Goal: Information Seeking & Learning: Compare options

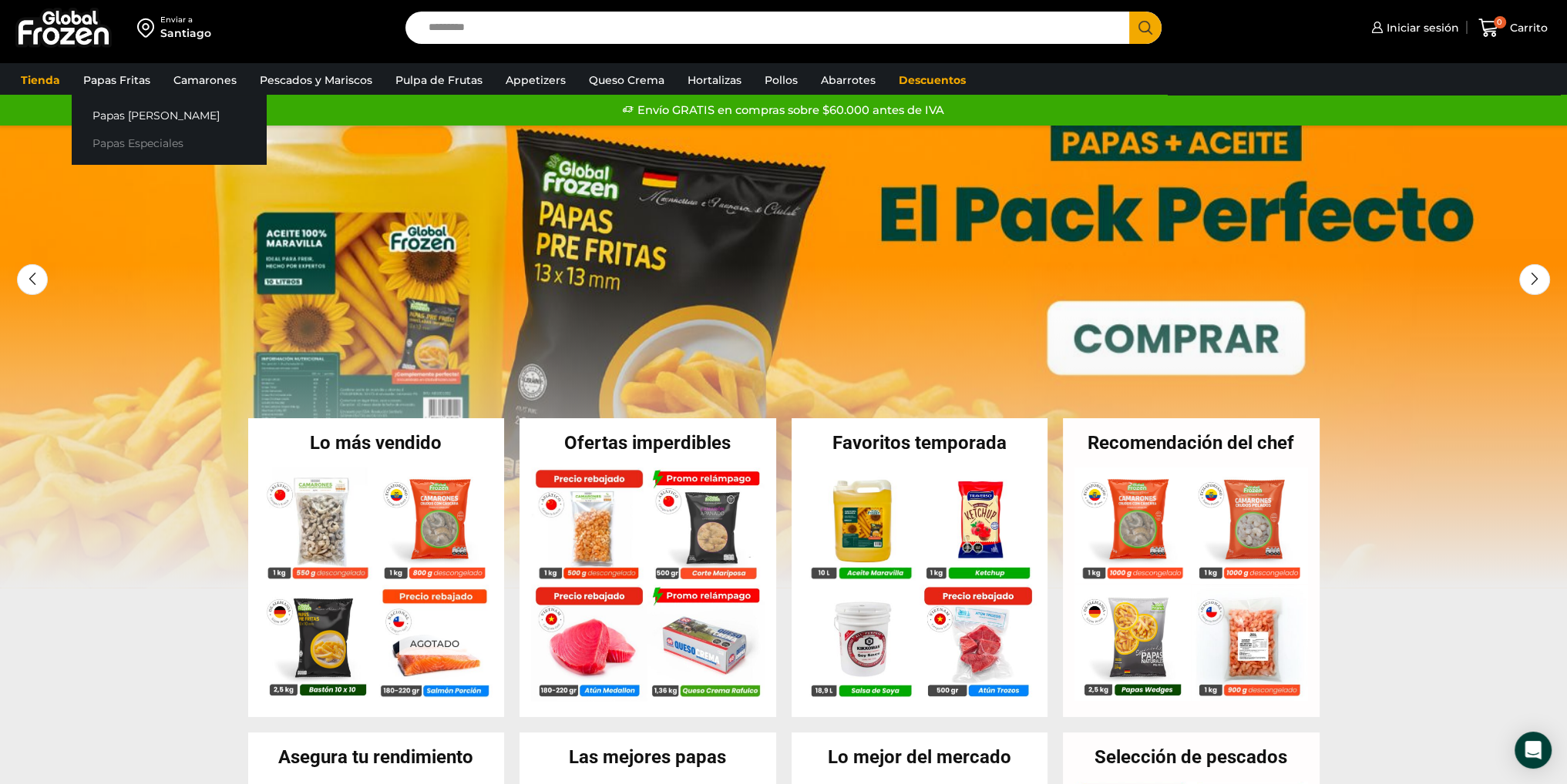
click at [133, 141] on link "Papas Especiales" at bounding box center [169, 143] width 195 height 28
click at [134, 143] on link "Papas Especiales" at bounding box center [169, 143] width 195 height 28
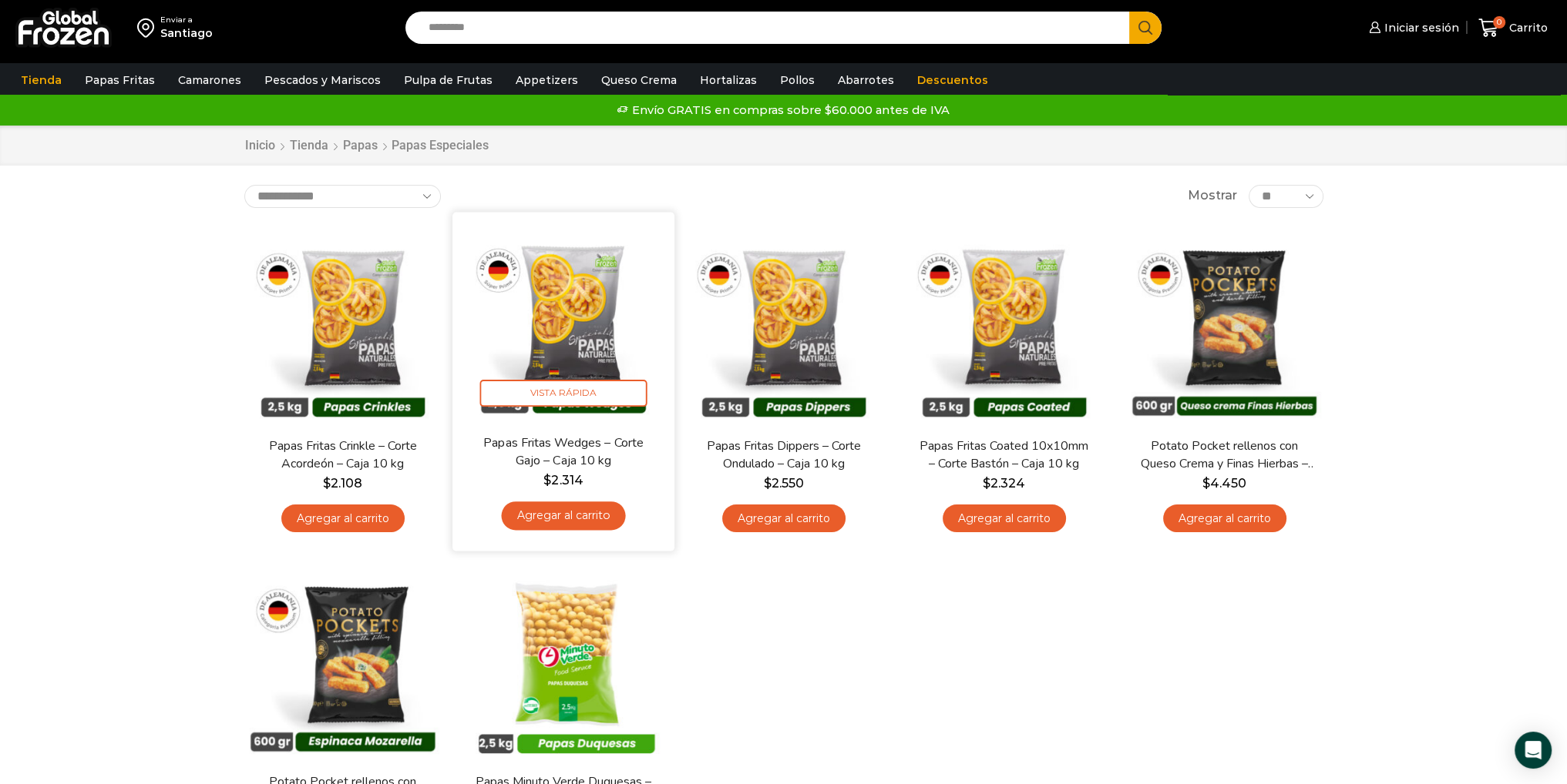
drag, startPoint x: 580, startPoint y: 331, endPoint x: 660, endPoint y: 318, distance: 81.0
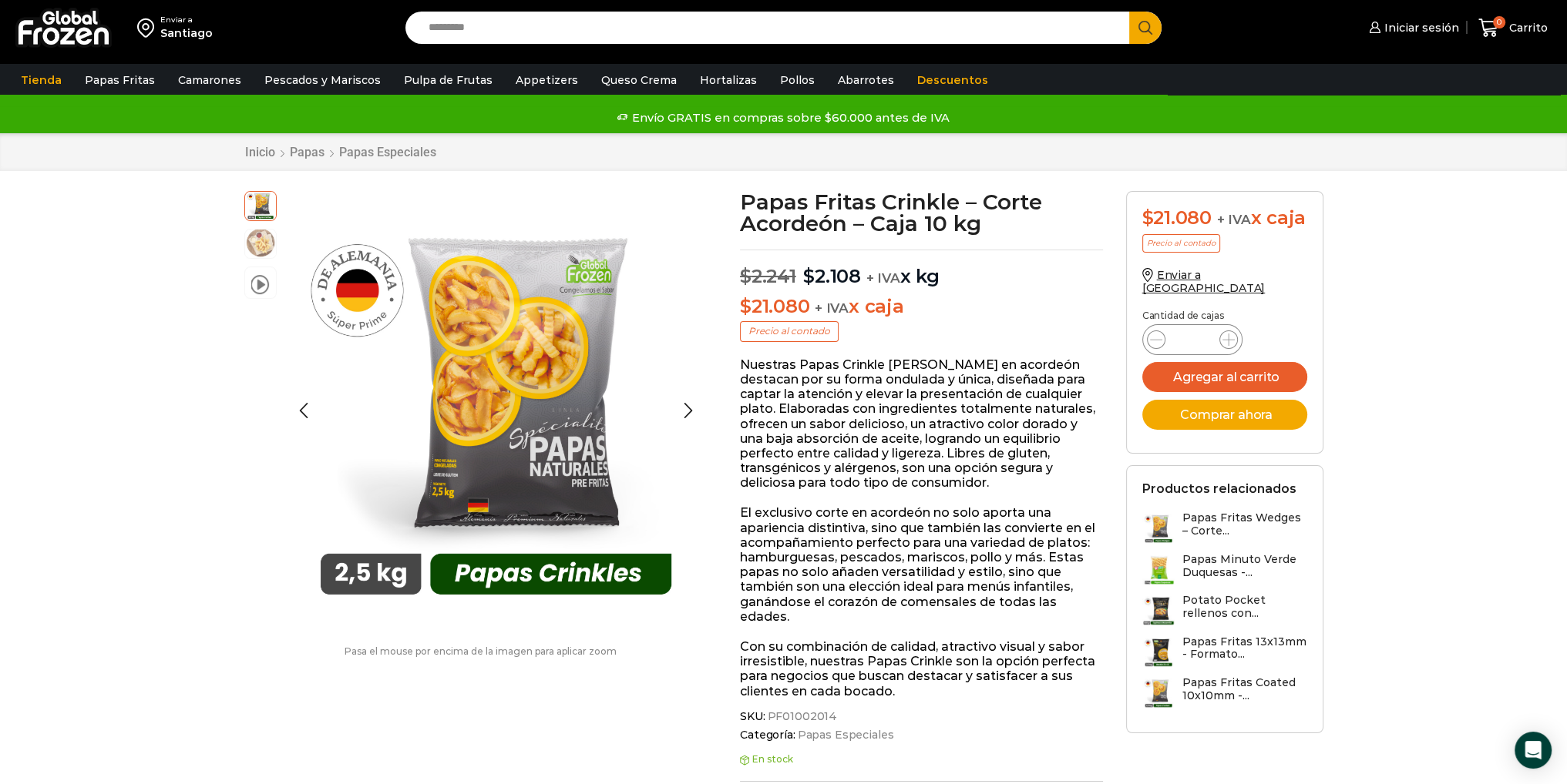
click at [273, 242] on img at bounding box center [261, 242] width 31 height 31
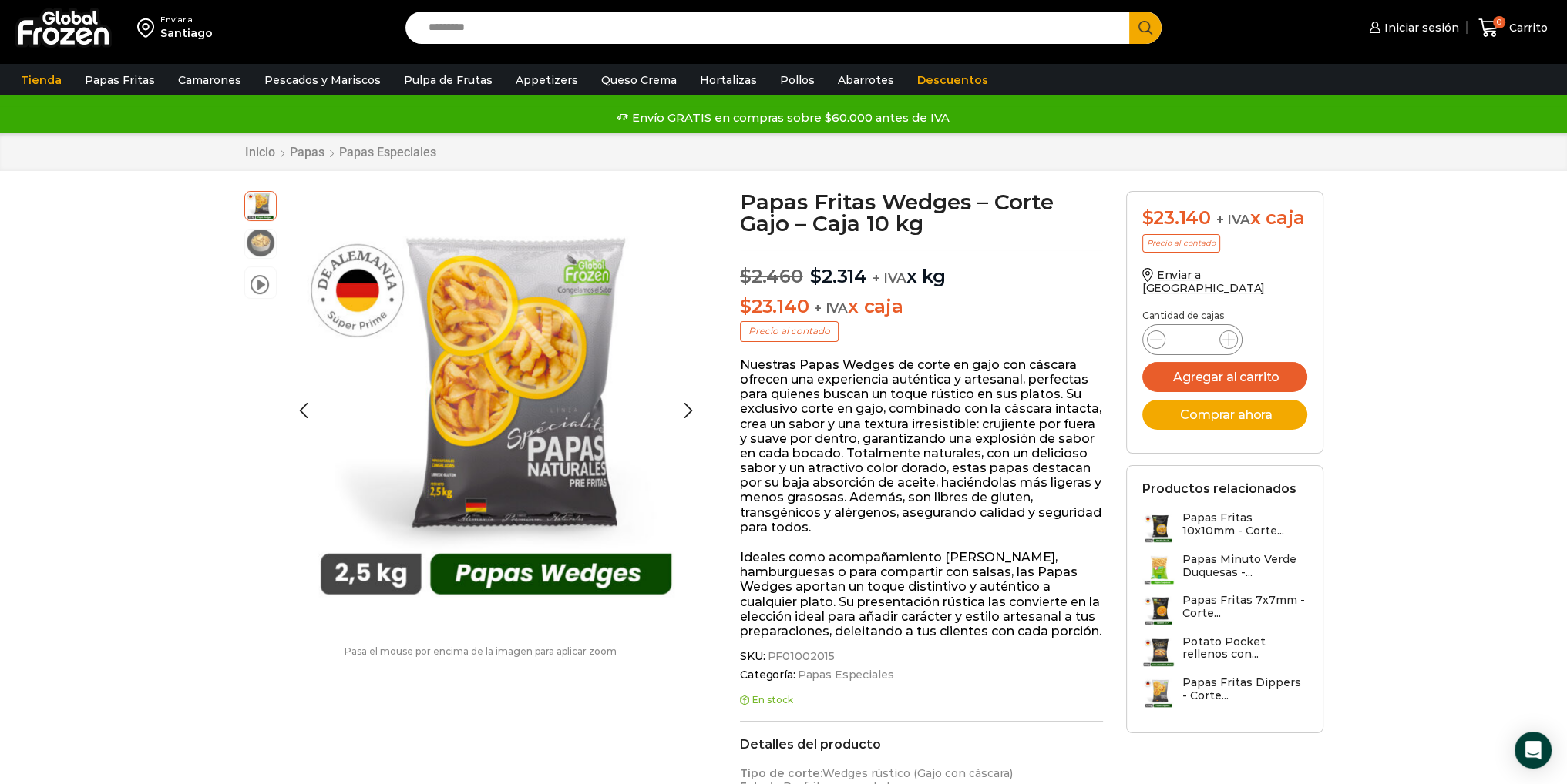
click at [263, 237] on img at bounding box center [261, 242] width 31 height 31
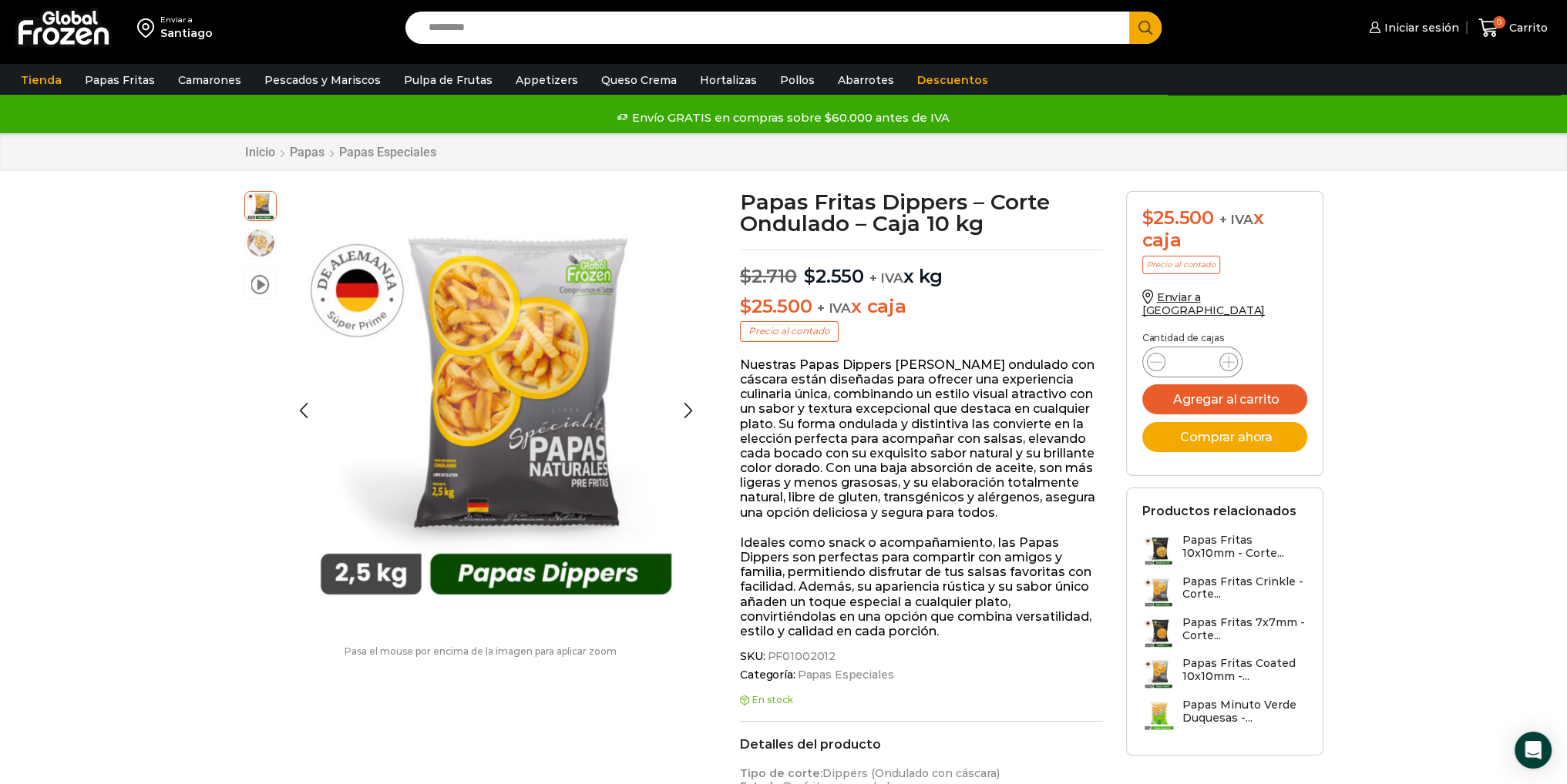
click at [255, 252] on img at bounding box center [261, 242] width 31 height 31
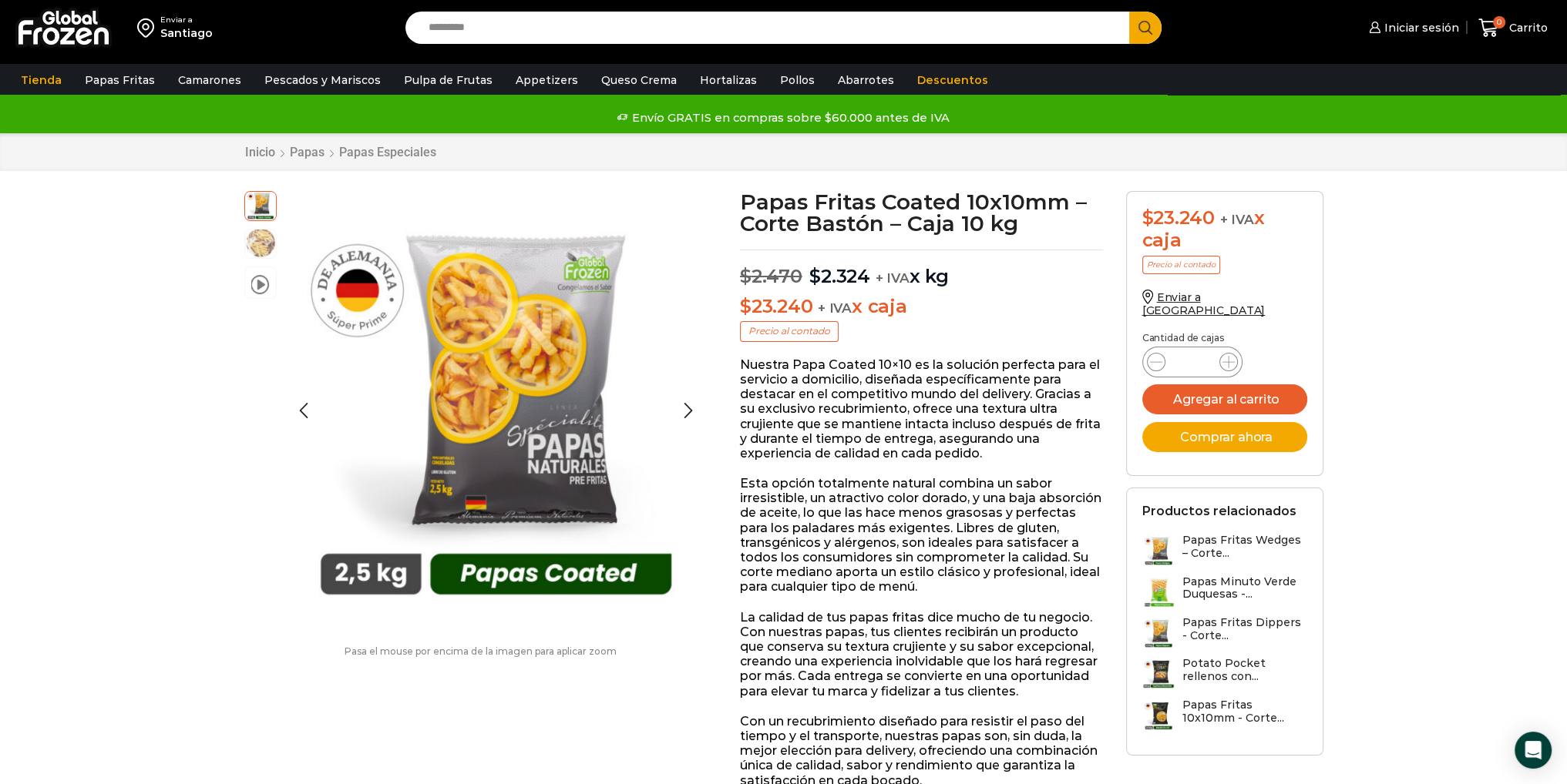
click at [250, 246] on img at bounding box center [261, 242] width 31 height 31
